Goal: Task Accomplishment & Management: Use online tool/utility

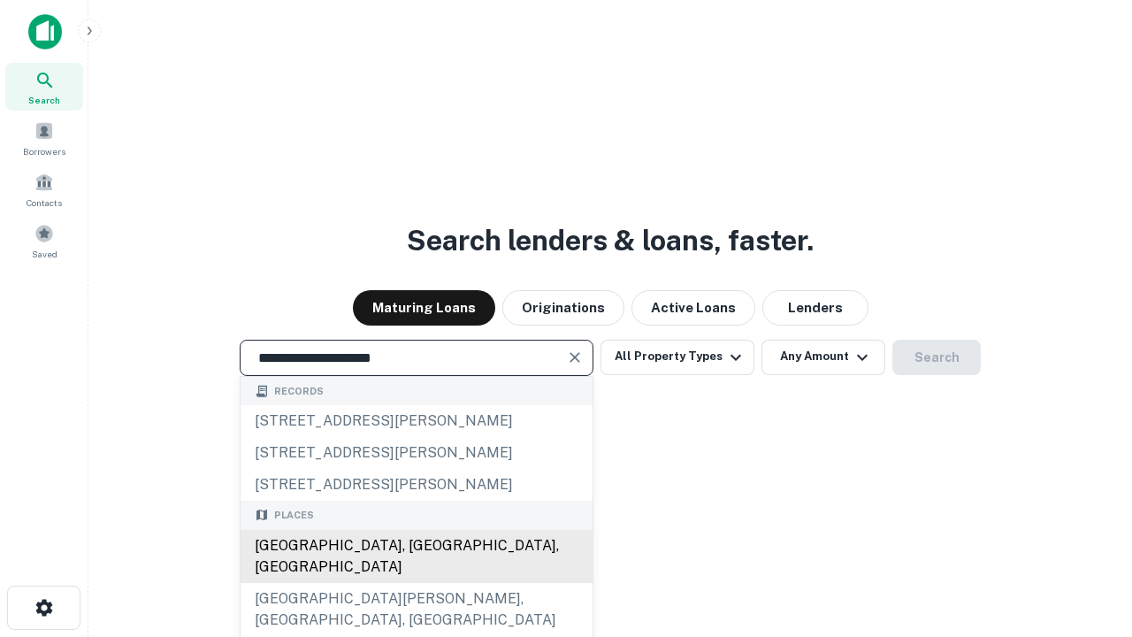
click at [416, 583] on div "Santa Monica, CA, USA" at bounding box center [417, 556] width 352 height 53
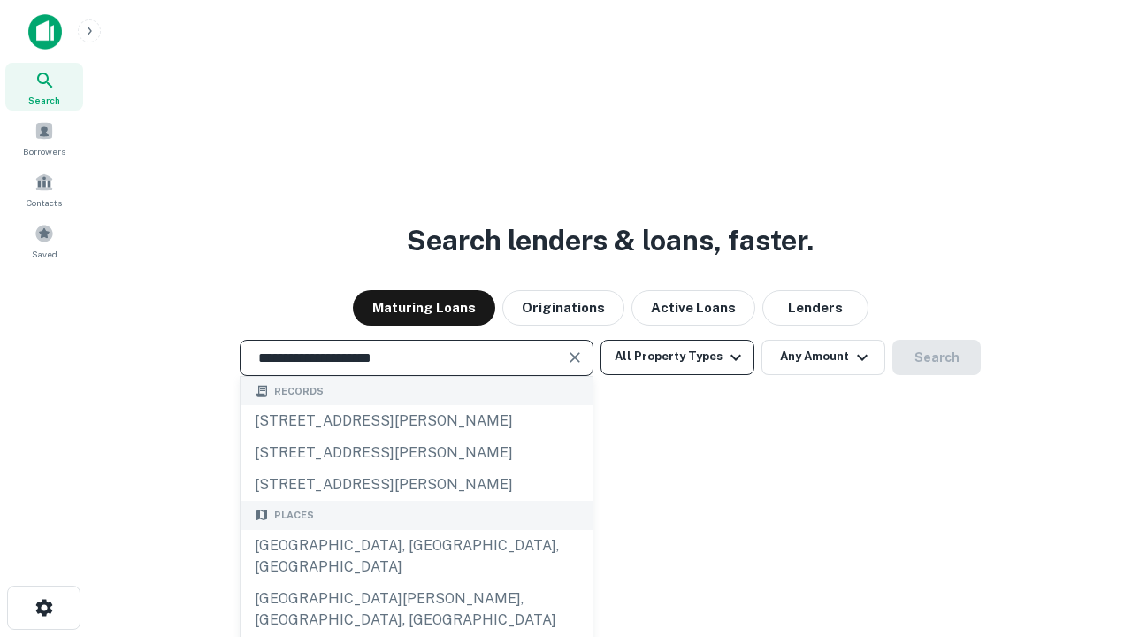
type input "**********"
click at [678, 356] on button "All Property Types" at bounding box center [678, 357] width 154 height 35
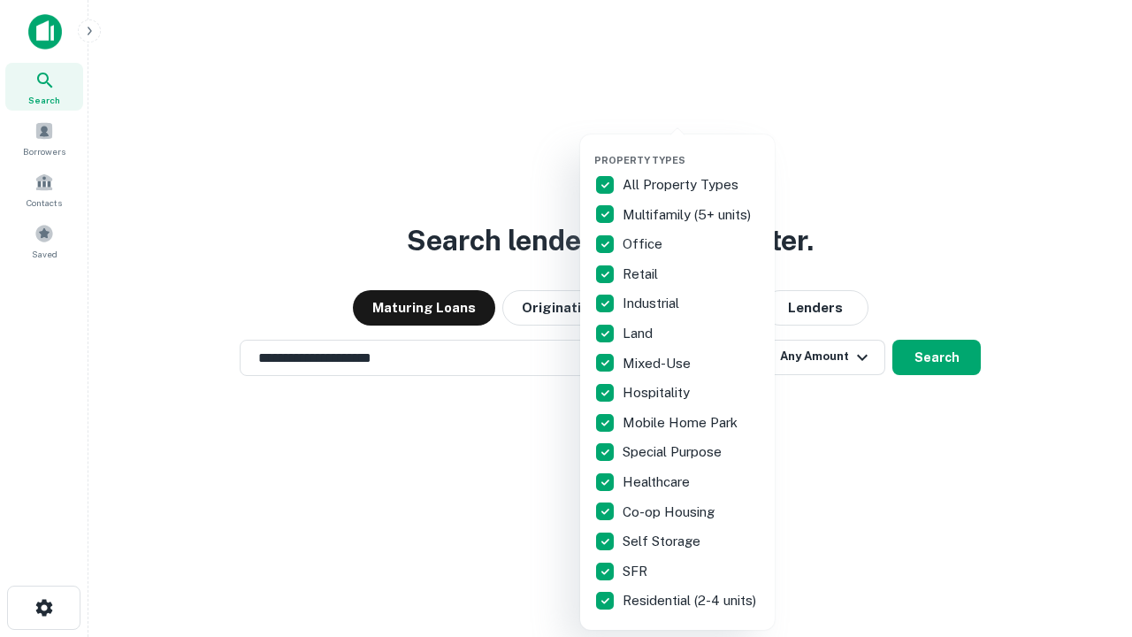
click at [692, 149] on button "button" at bounding box center [691, 149] width 195 height 1
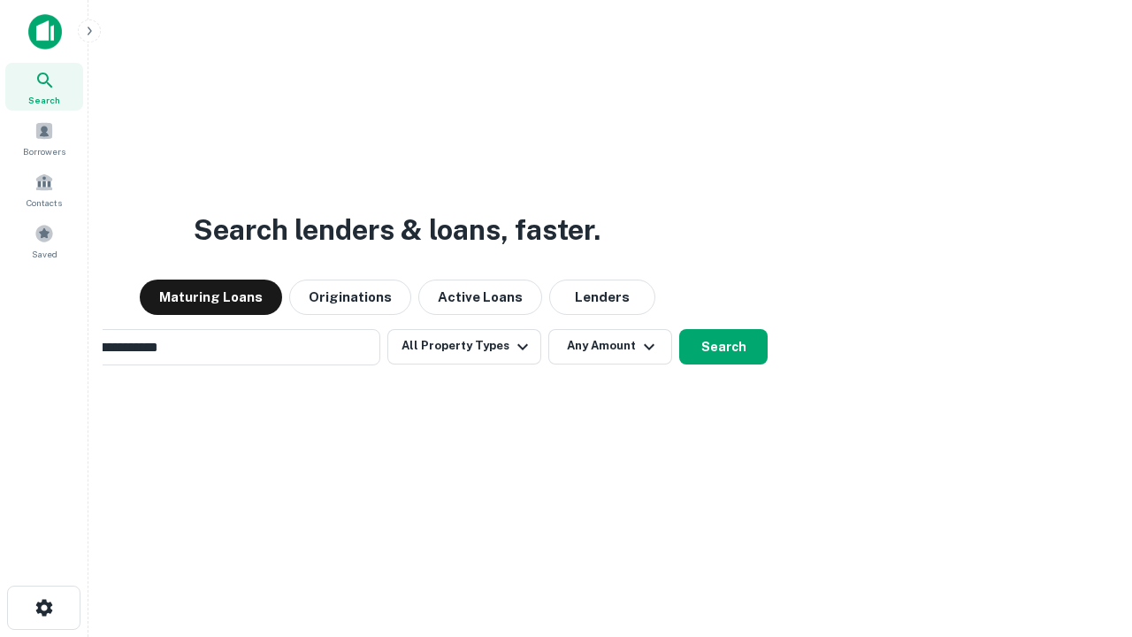
scroll to position [27, 0]
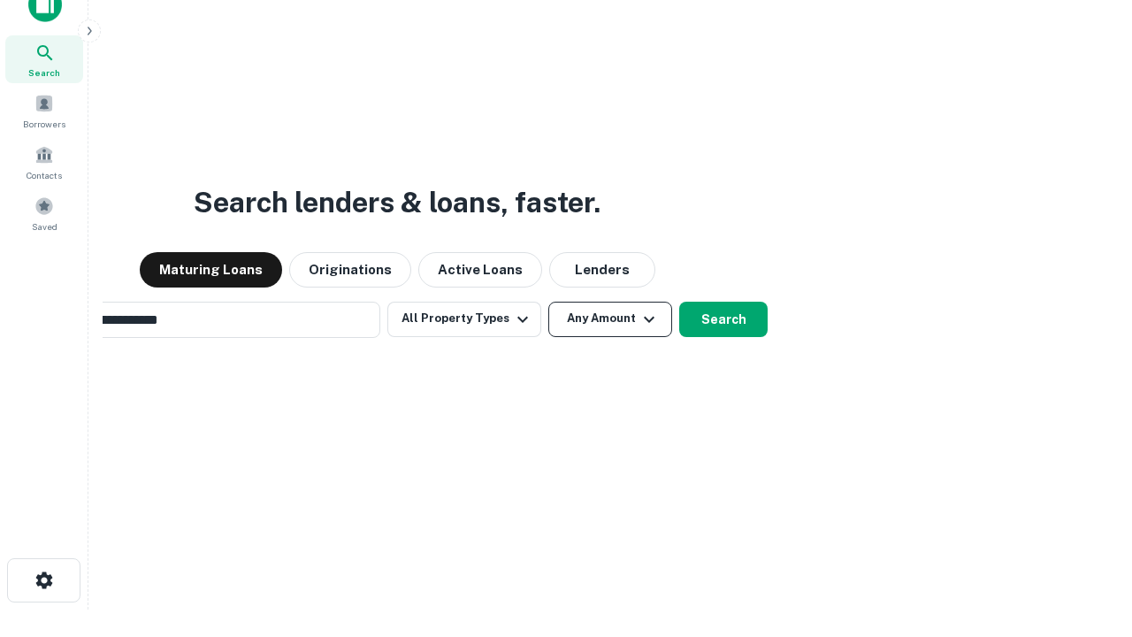
click at [548, 302] on button "Any Amount" at bounding box center [610, 319] width 124 height 35
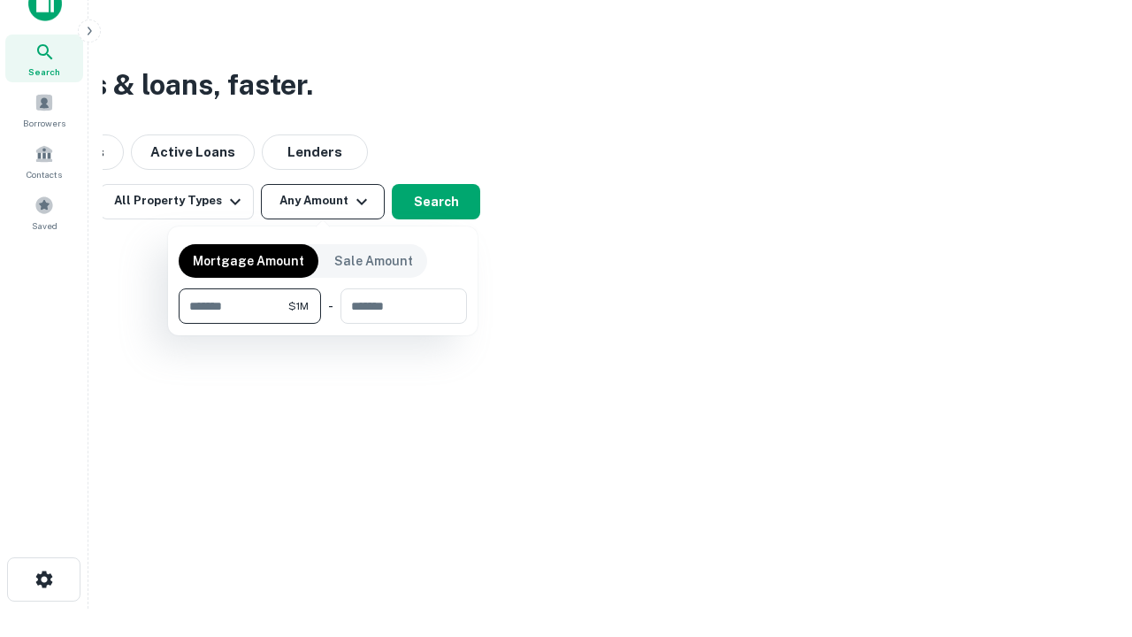
type input "*******"
click at [323, 324] on button "button" at bounding box center [323, 324] width 288 height 1
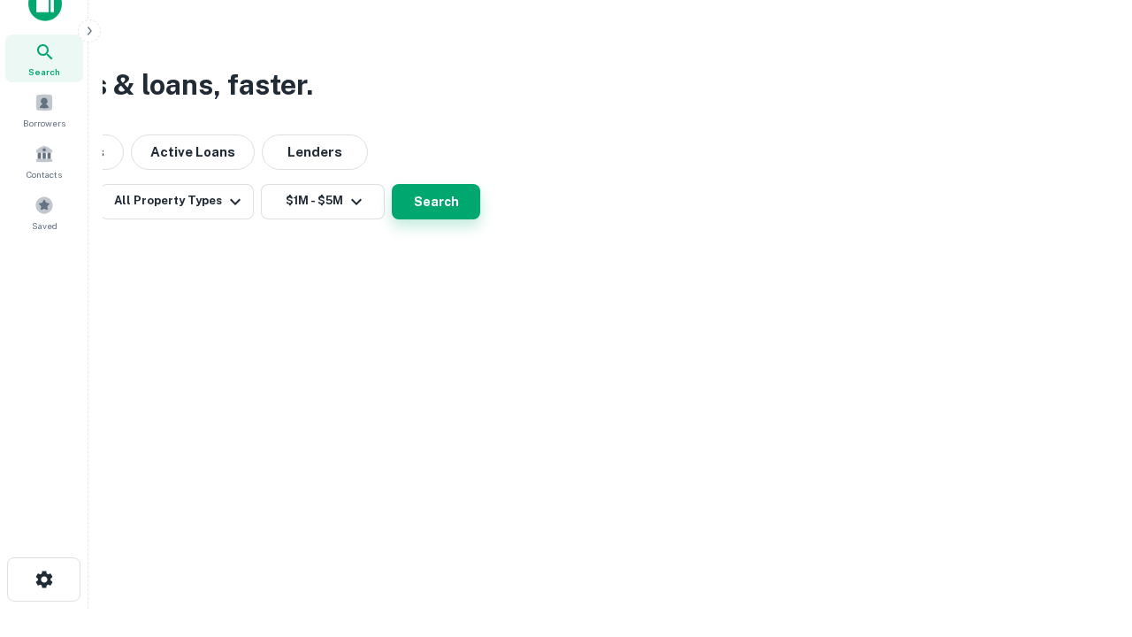
click at [480, 219] on button "Search" at bounding box center [436, 201] width 88 height 35
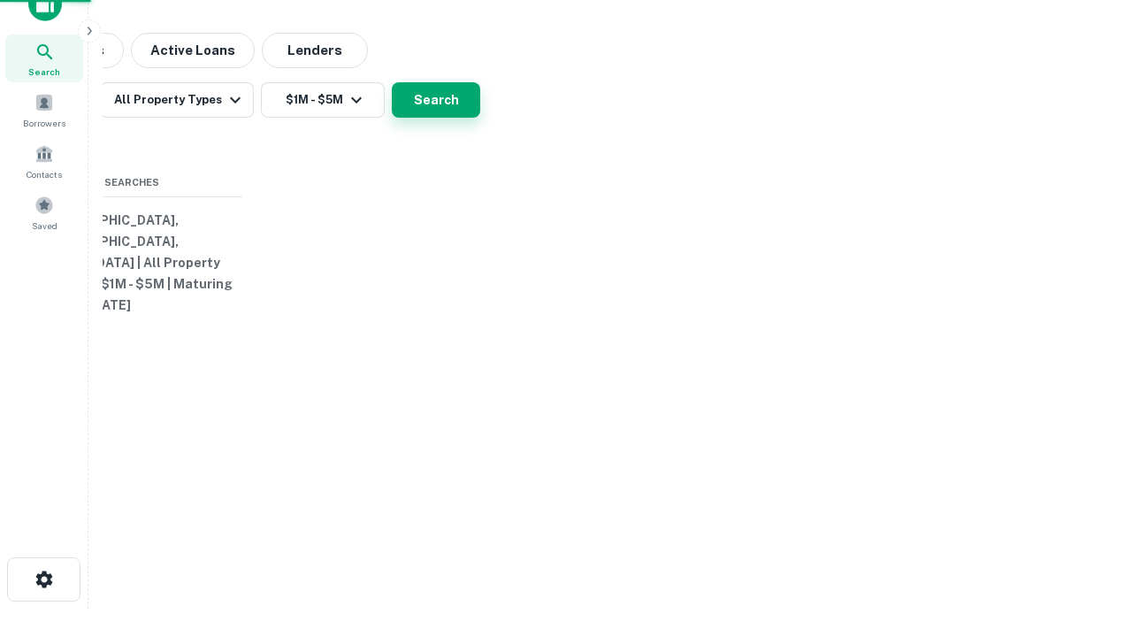
scroll to position [27, 0]
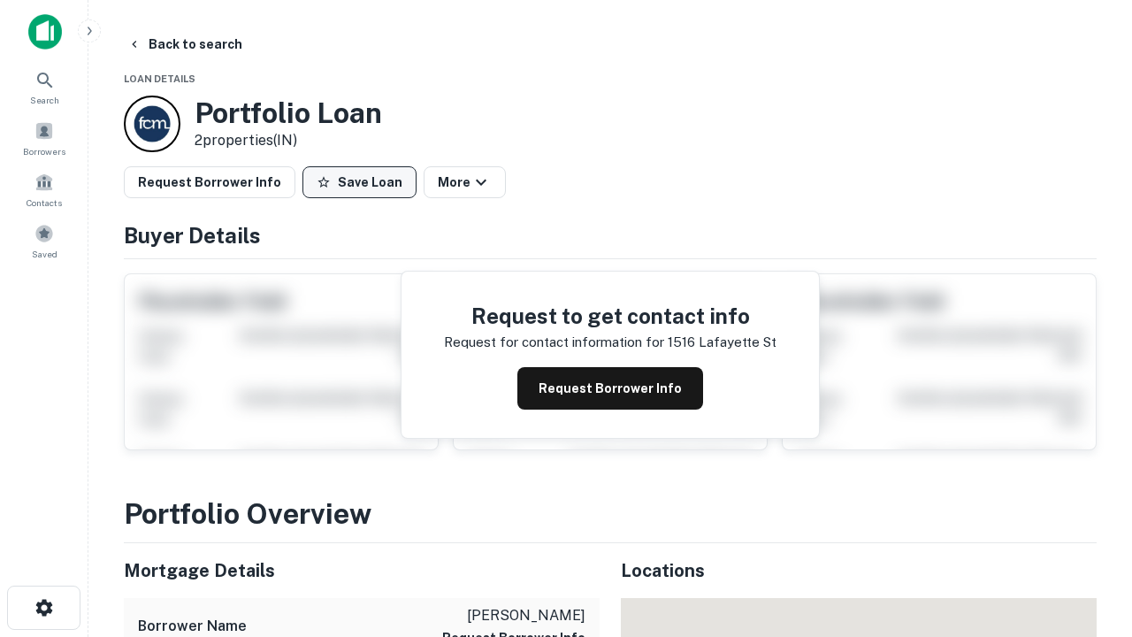
click at [359, 182] on button "Save Loan" at bounding box center [360, 182] width 114 height 32
